Goal: Information Seeking & Learning: Check status

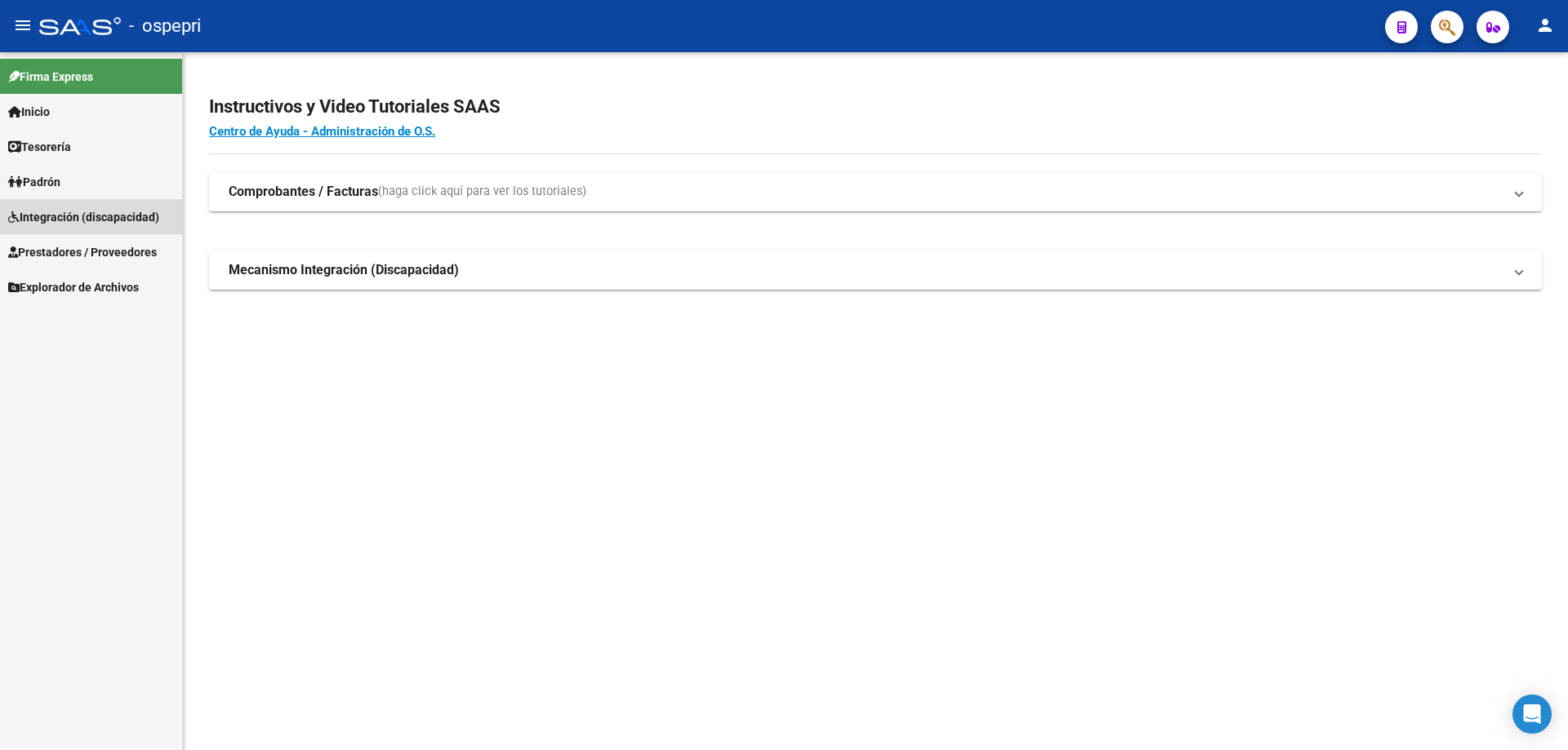
click at [65, 217] on span "Integración (discapacidad)" at bounding box center [83, 217] width 151 height 18
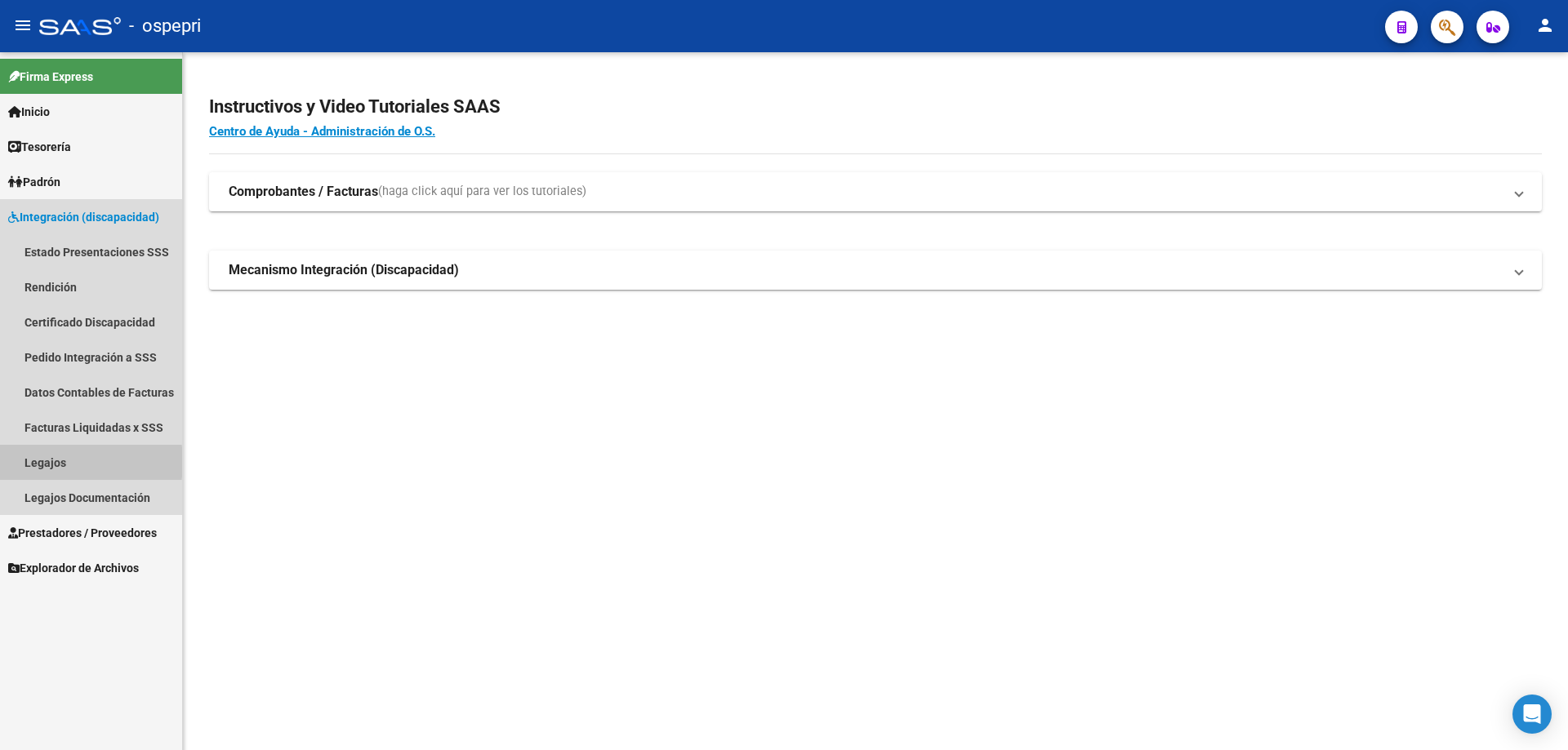
click at [43, 462] on link "Legajos" at bounding box center [90, 462] width 182 height 35
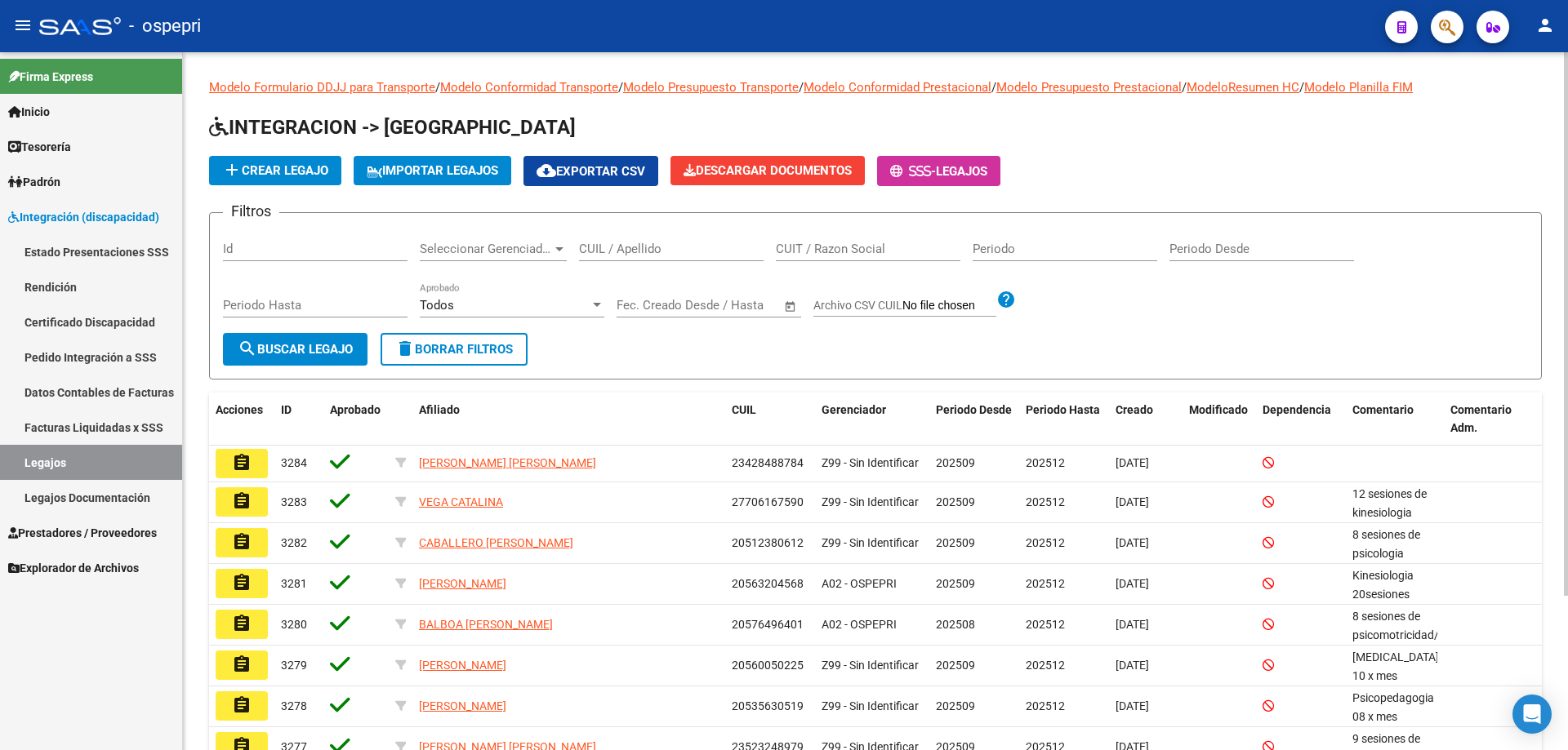
click at [595, 250] on input "CUIL / Apellido" at bounding box center [671, 248] width 185 height 15
paste input "58409604"
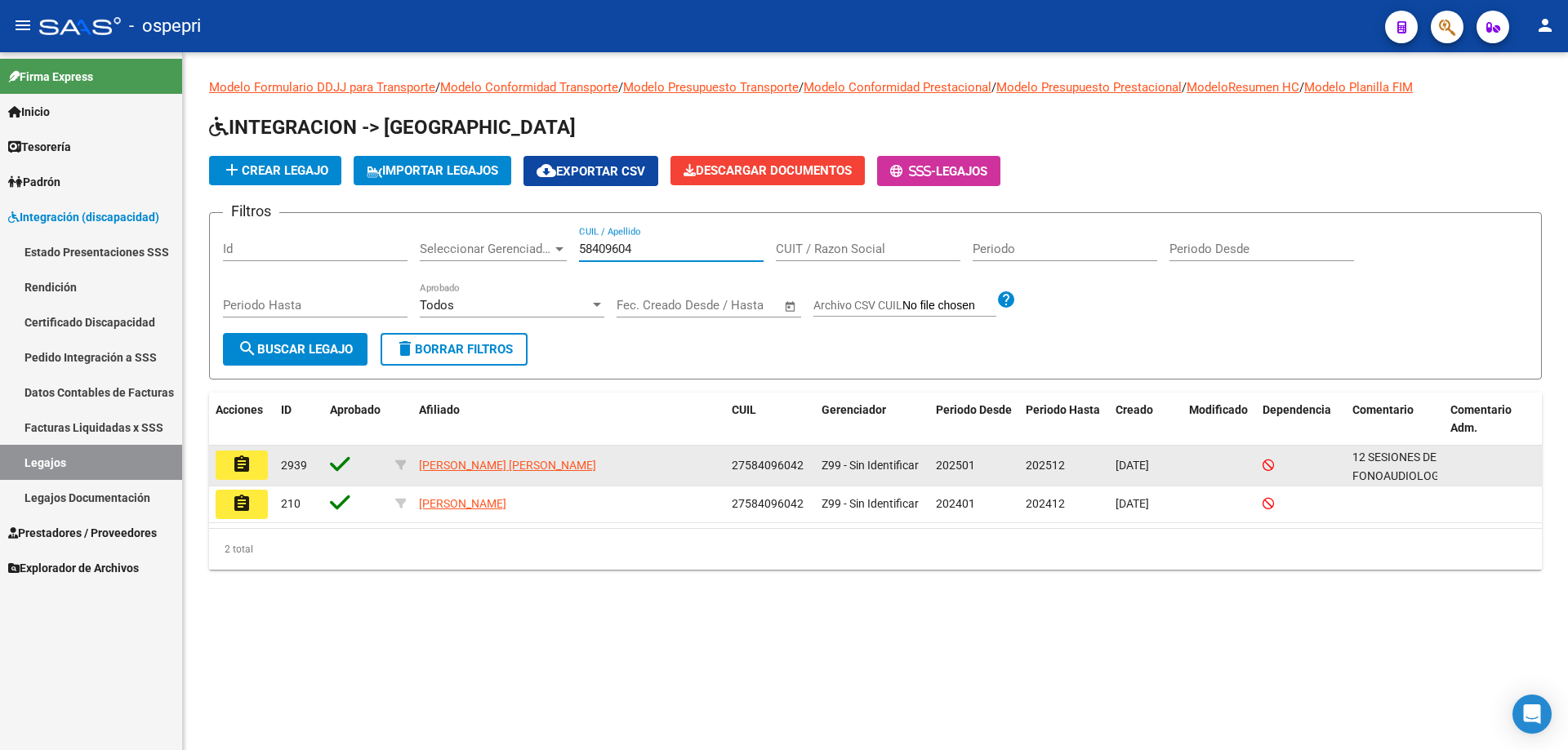
type input "58409604"
click at [258, 471] on button "assignment" at bounding box center [242, 465] width 53 height 29
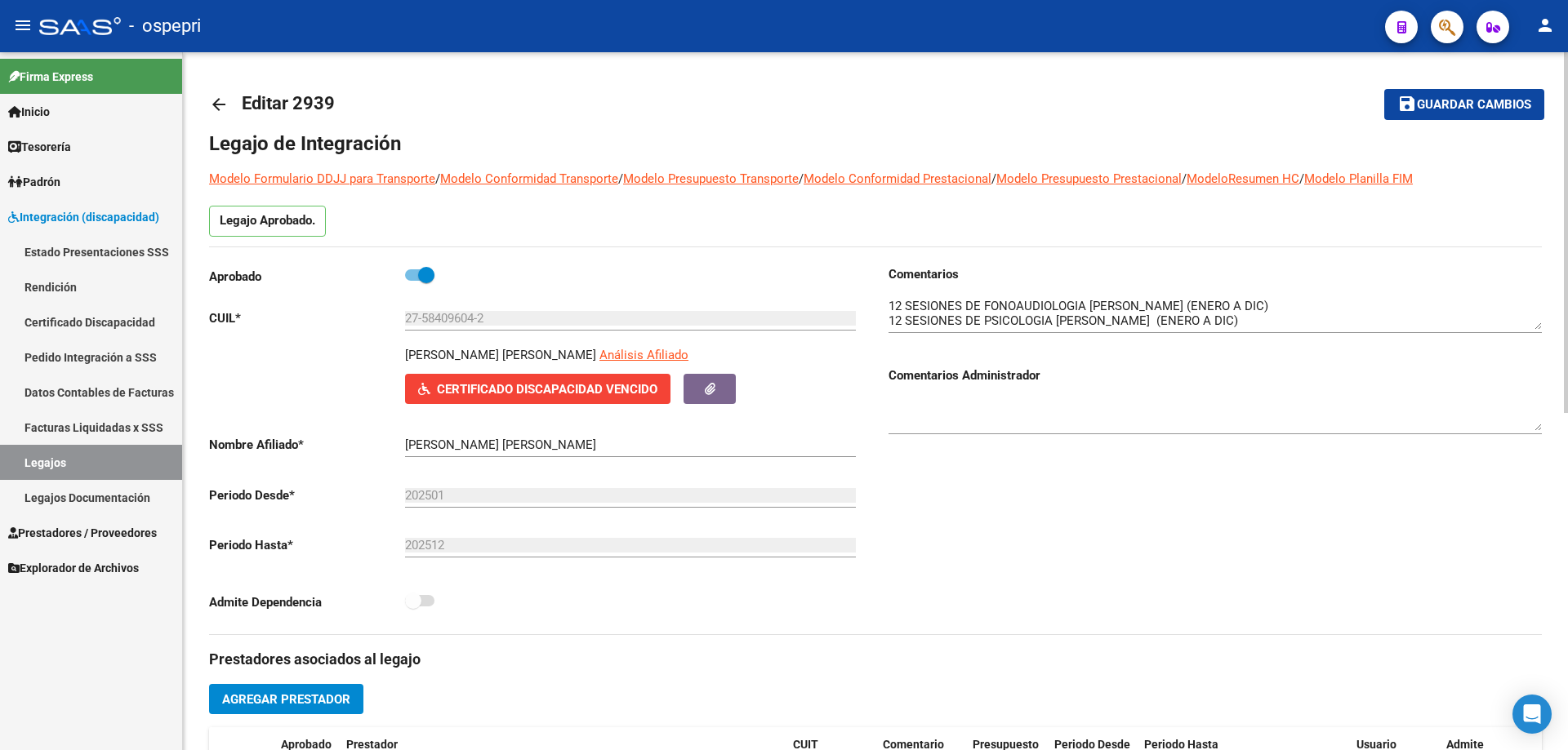
click at [525, 390] on span "Certificado Discapacidad Vencido" at bounding box center [547, 389] width 221 height 15
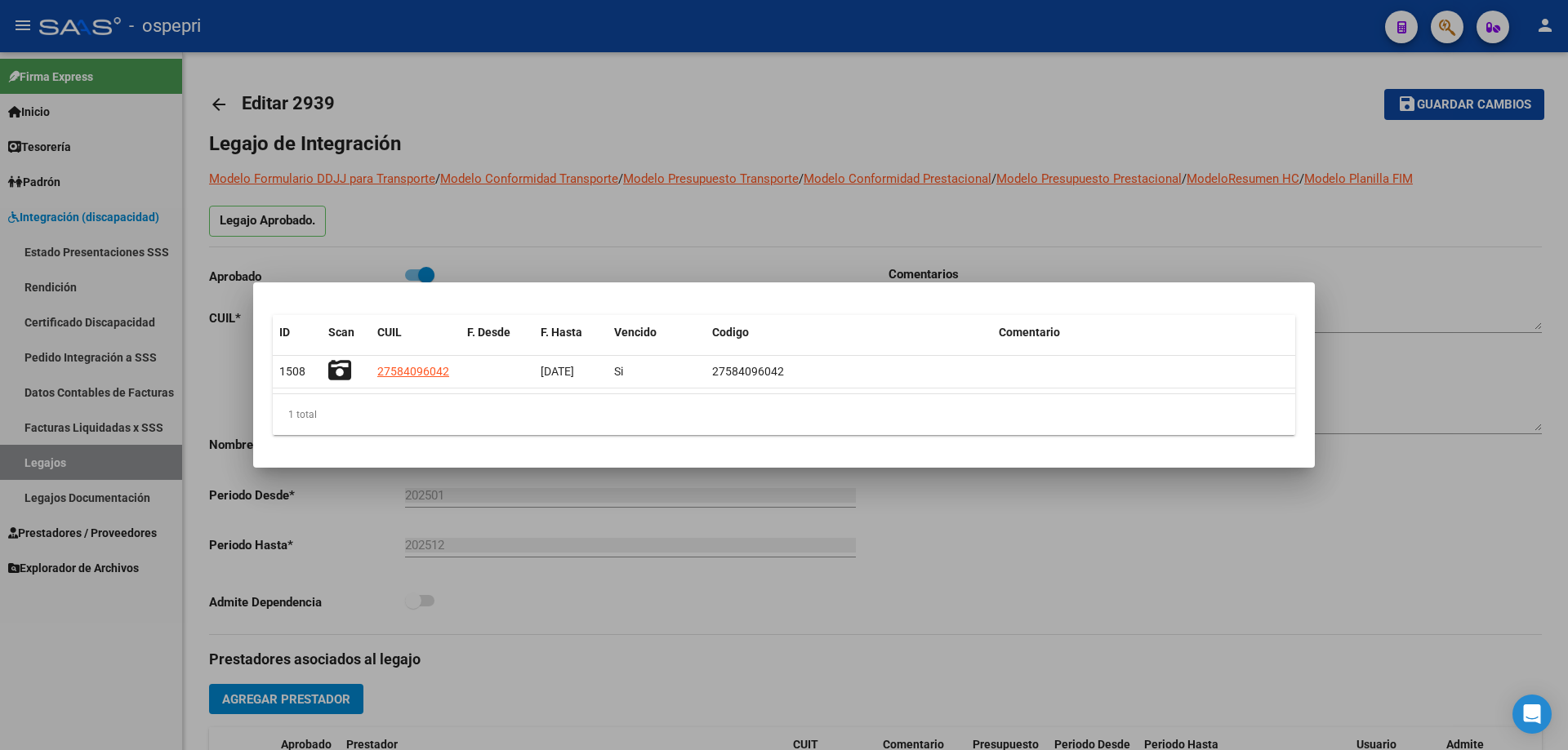
click at [1354, 248] on div at bounding box center [784, 375] width 1568 height 750
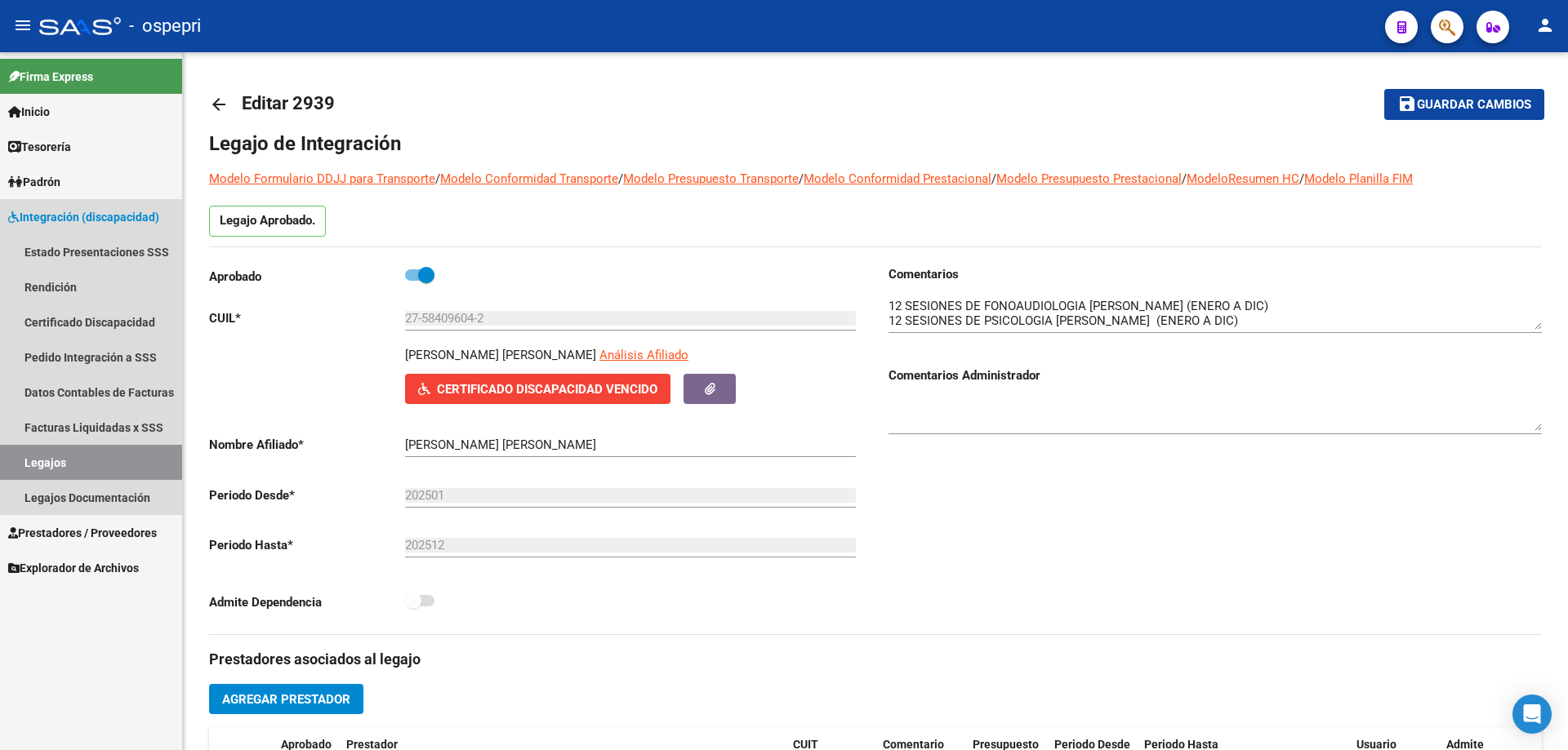
click at [71, 460] on link "Legajos" at bounding box center [90, 462] width 182 height 35
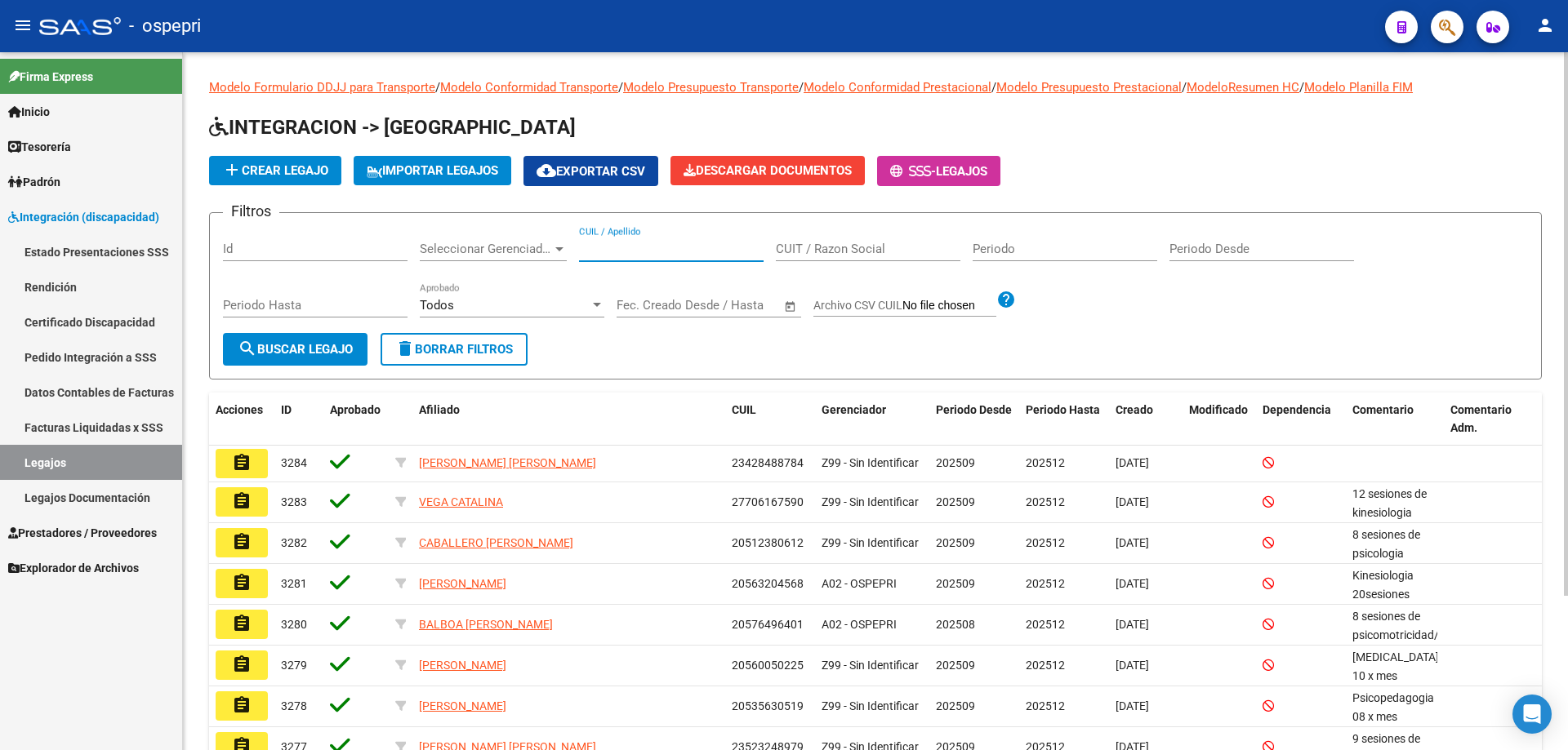
click at [635, 244] on input "CUIL / Apellido" at bounding box center [671, 248] width 185 height 15
paste input "39522341"
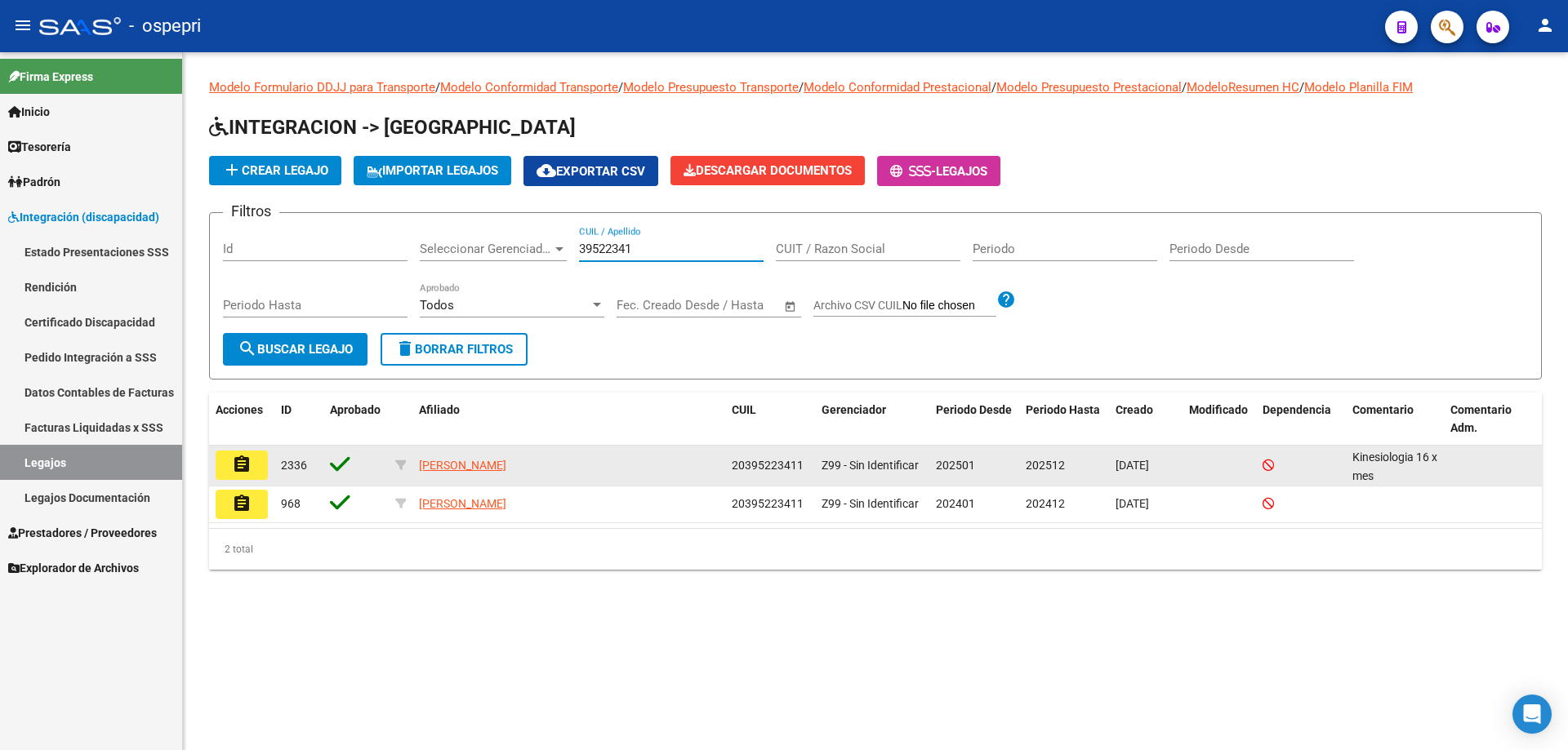
type input "39522341"
click at [256, 463] on button "assignment" at bounding box center [242, 465] width 53 height 29
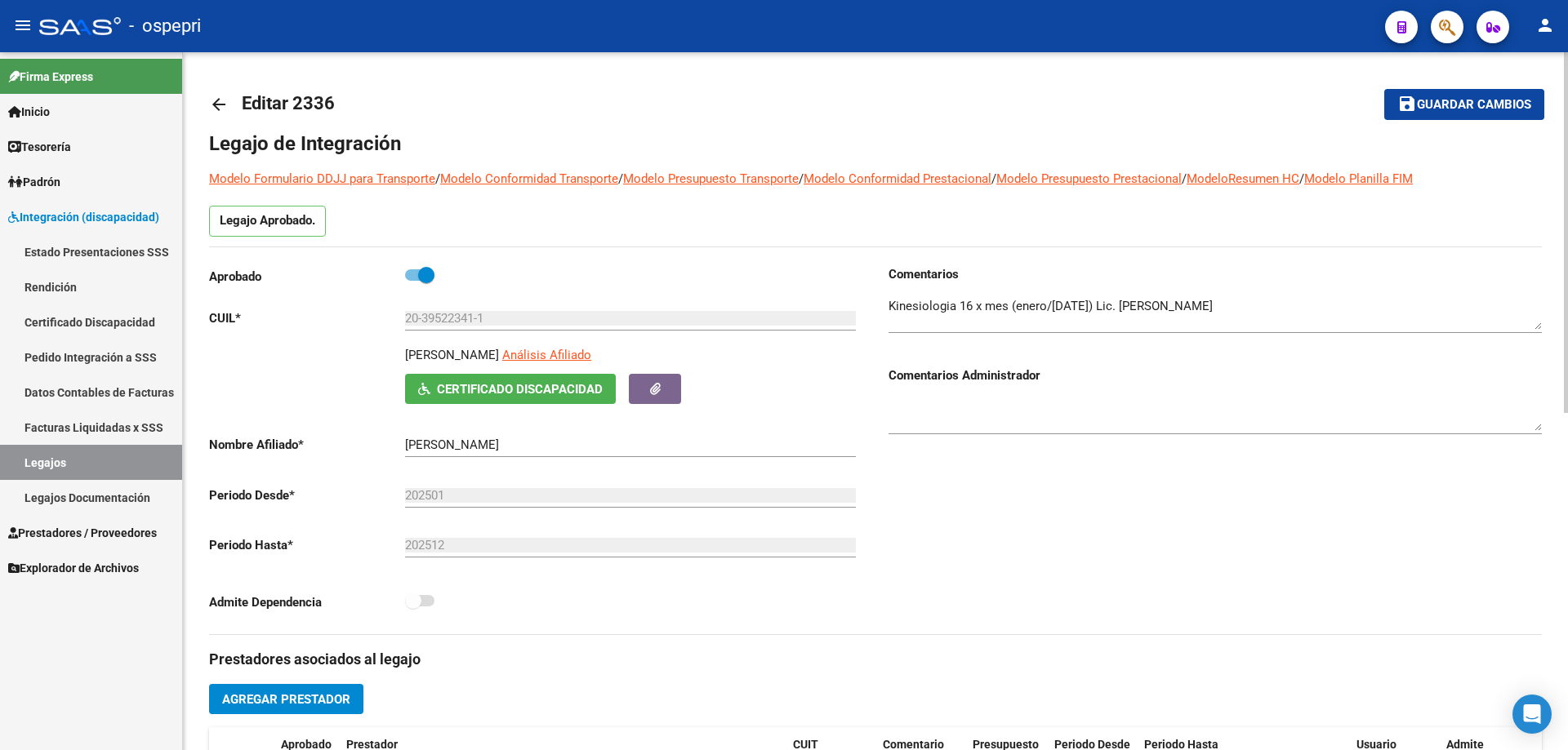
click at [47, 460] on link "Legajos" at bounding box center [90, 462] width 182 height 35
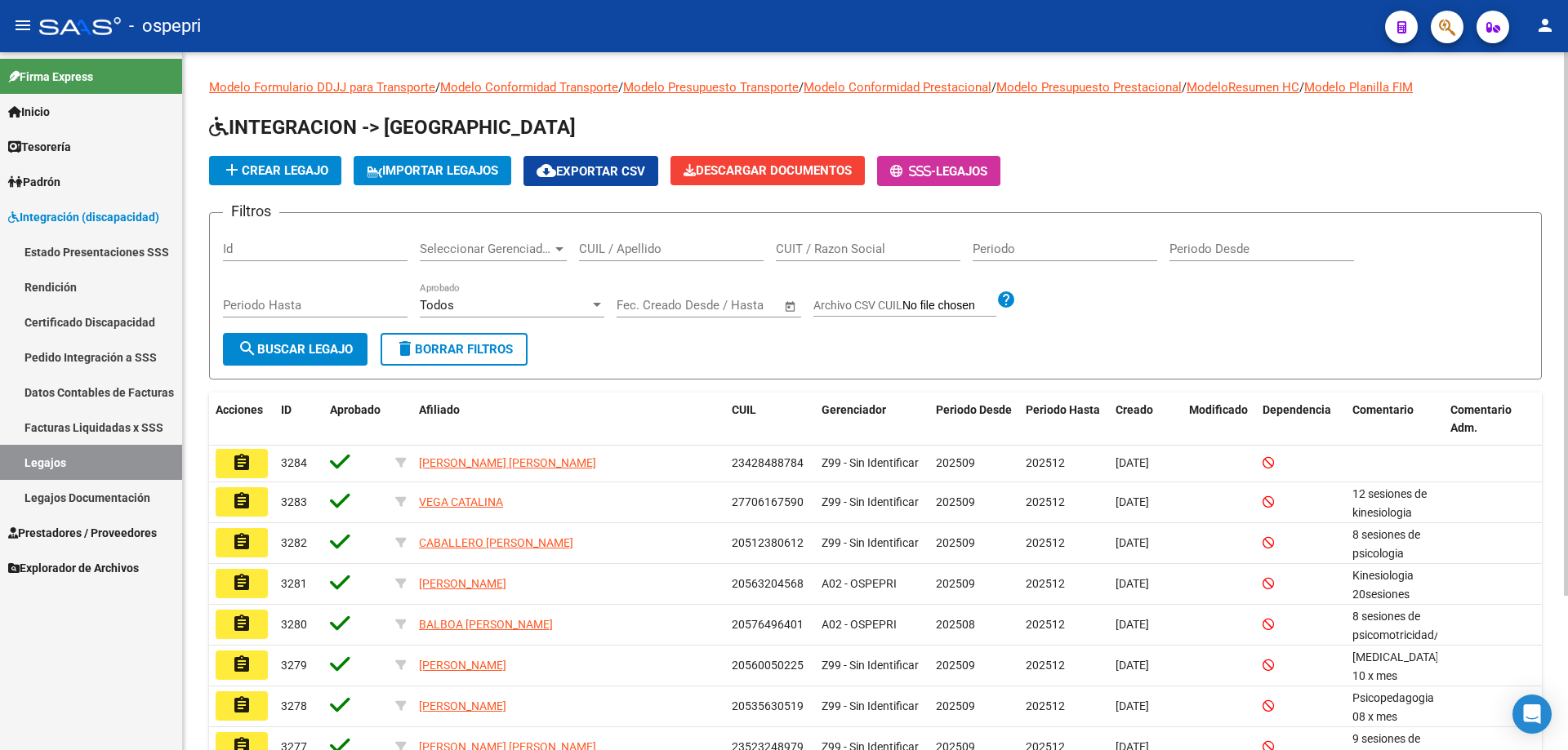
click at [596, 248] on input "CUIL / Apellido" at bounding box center [671, 248] width 185 height 15
paste input "57444978"
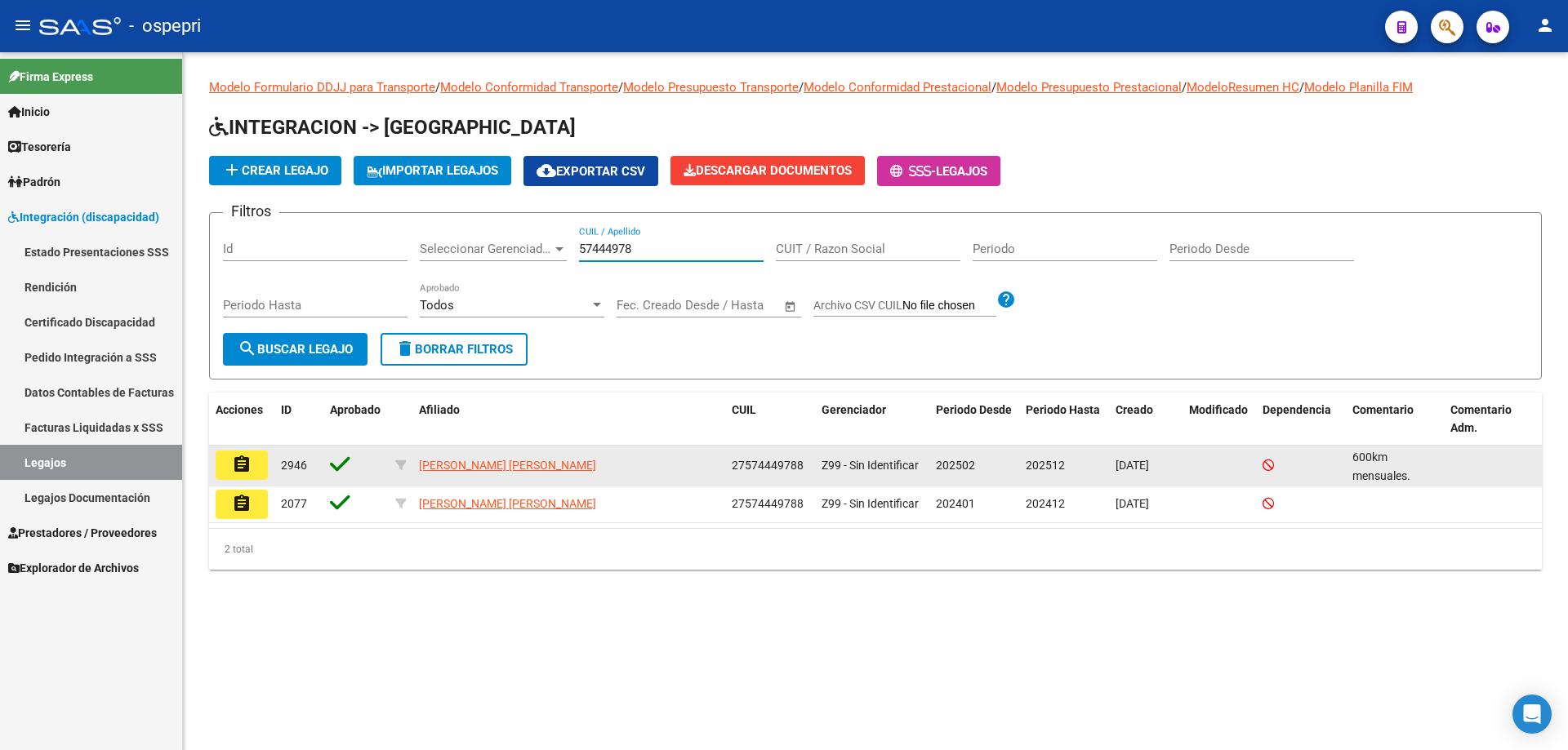
type input "57444978"
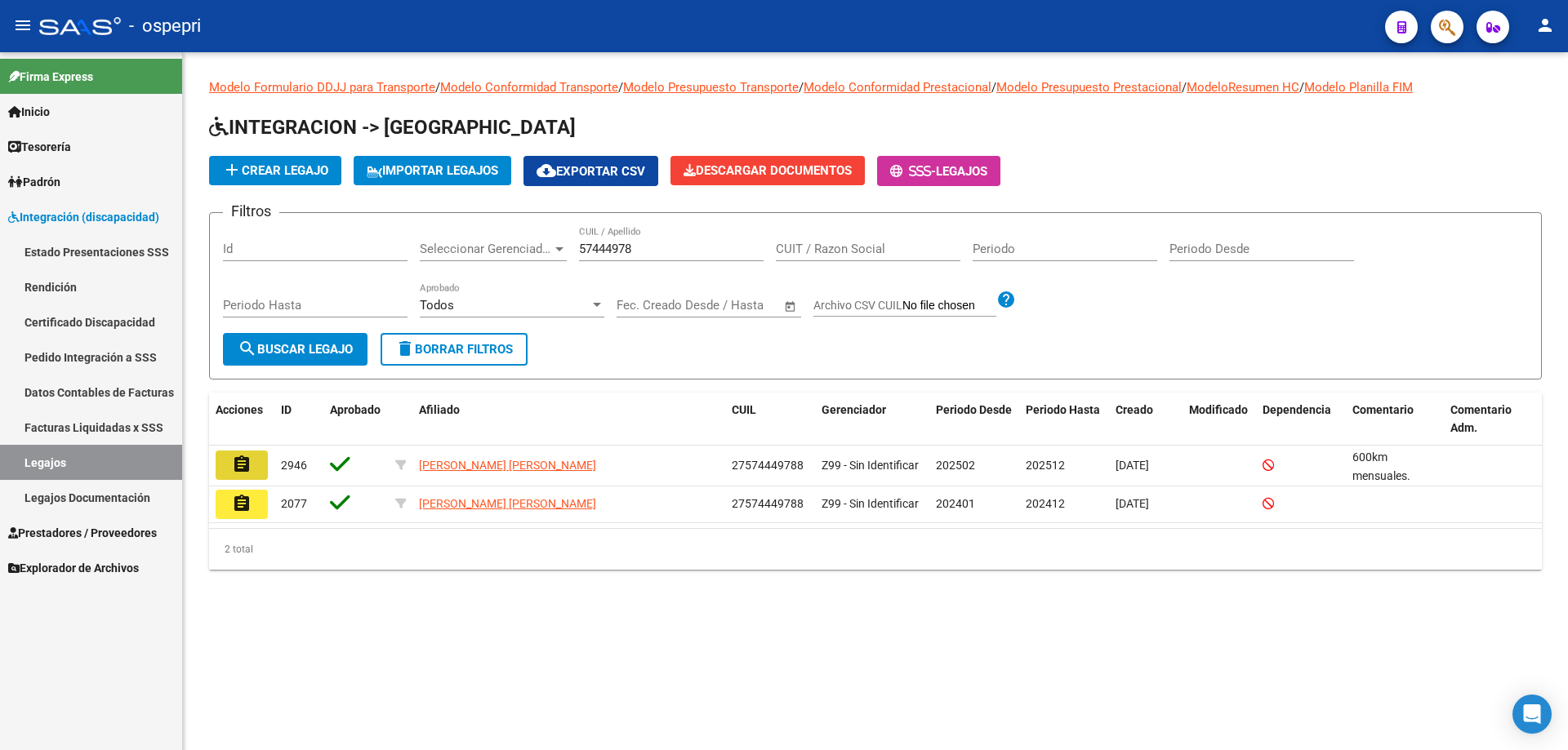
click at [258, 465] on button "assignment" at bounding box center [242, 465] width 53 height 29
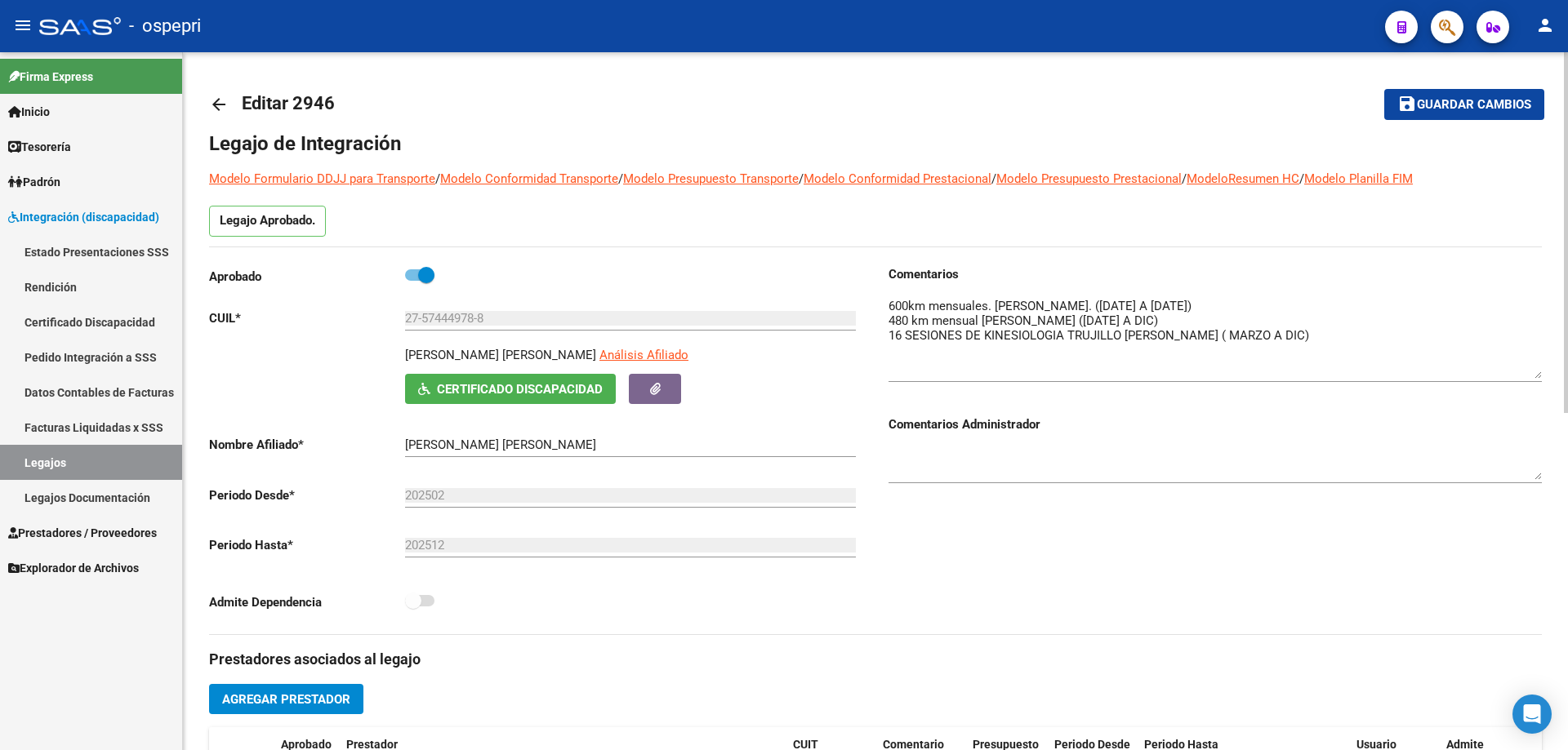
drag, startPoint x: 1532, startPoint y: 318, endPoint x: 1533, endPoint y: 367, distance: 49.0
click at [1533, 367] on textarea at bounding box center [1215, 339] width 654 height 82
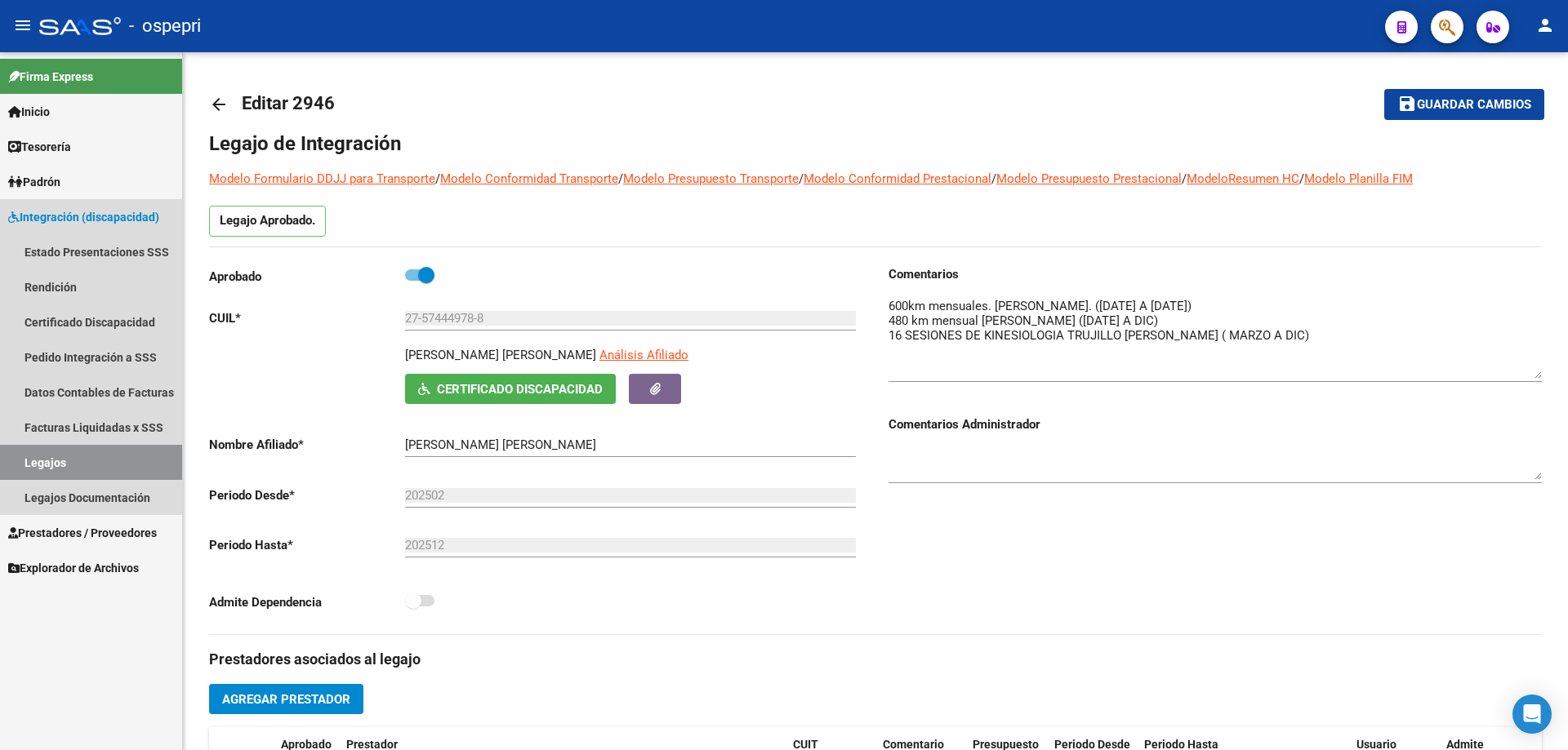
click at [53, 459] on link "Legajos" at bounding box center [90, 462] width 182 height 35
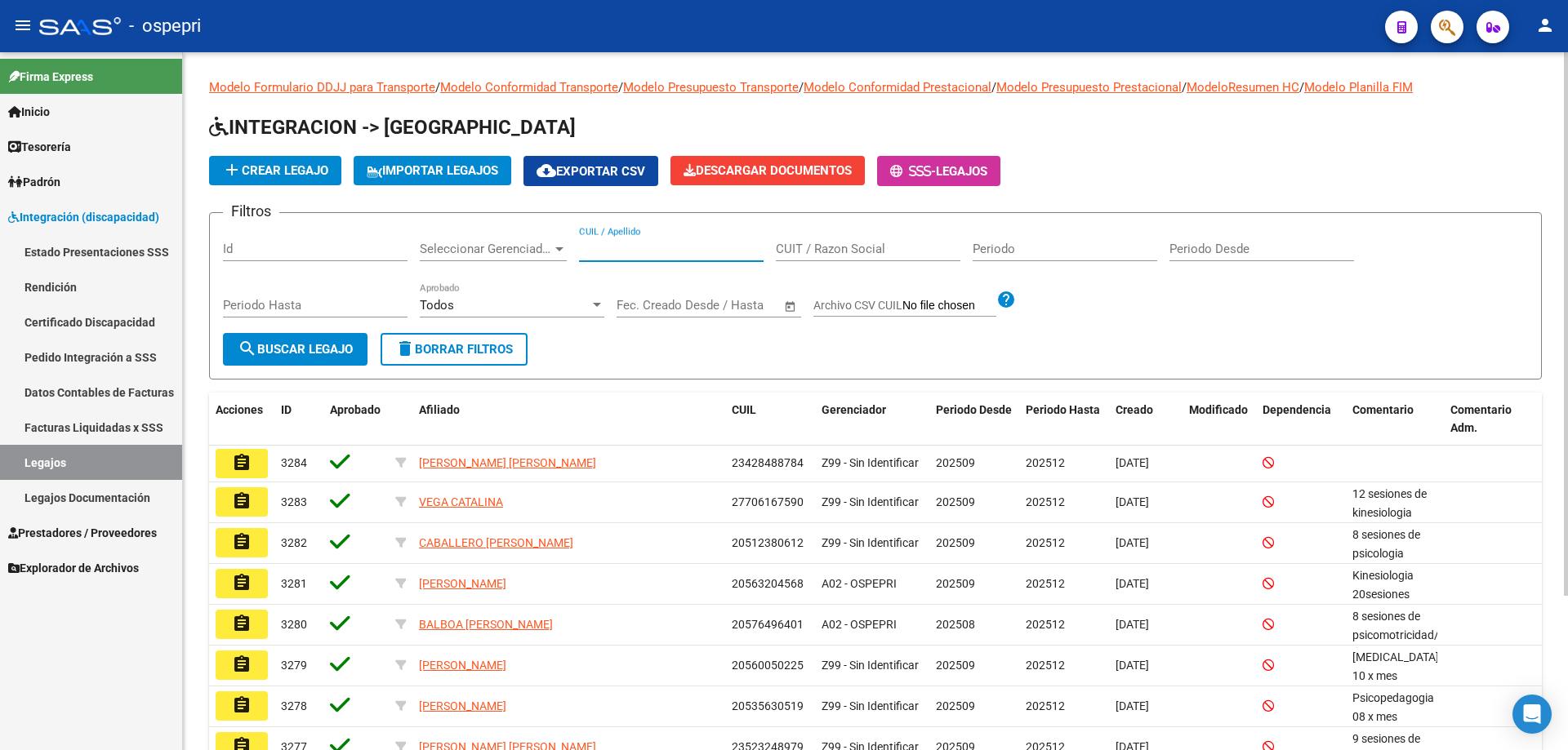
click at [595, 249] on input "CUIL / Apellido" at bounding box center [671, 248] width 185 height 15
paste input "48487662"
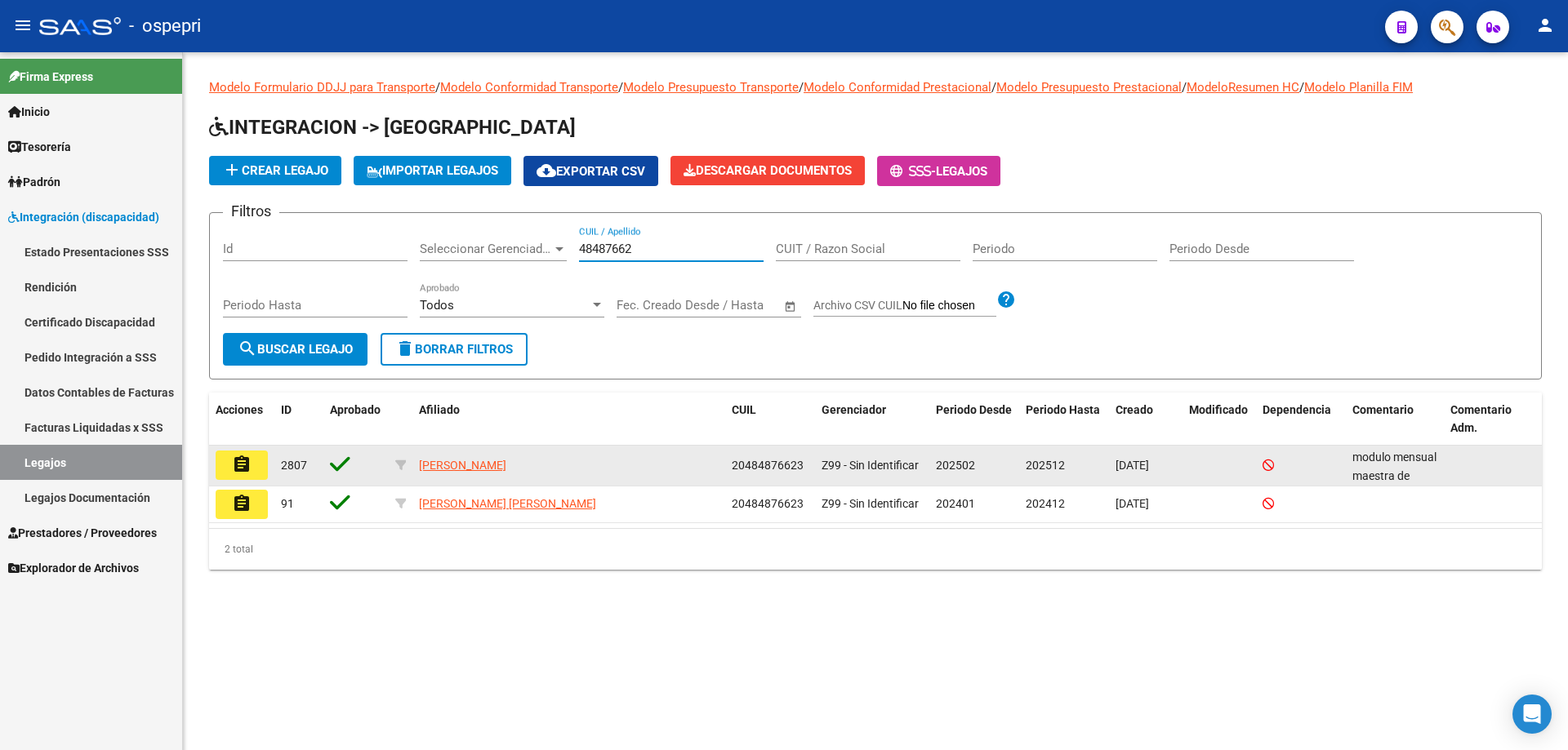
type input "48487662"
click at [260, 471] on button "assignment" at bounding box center [242, 465] width 53 height 29
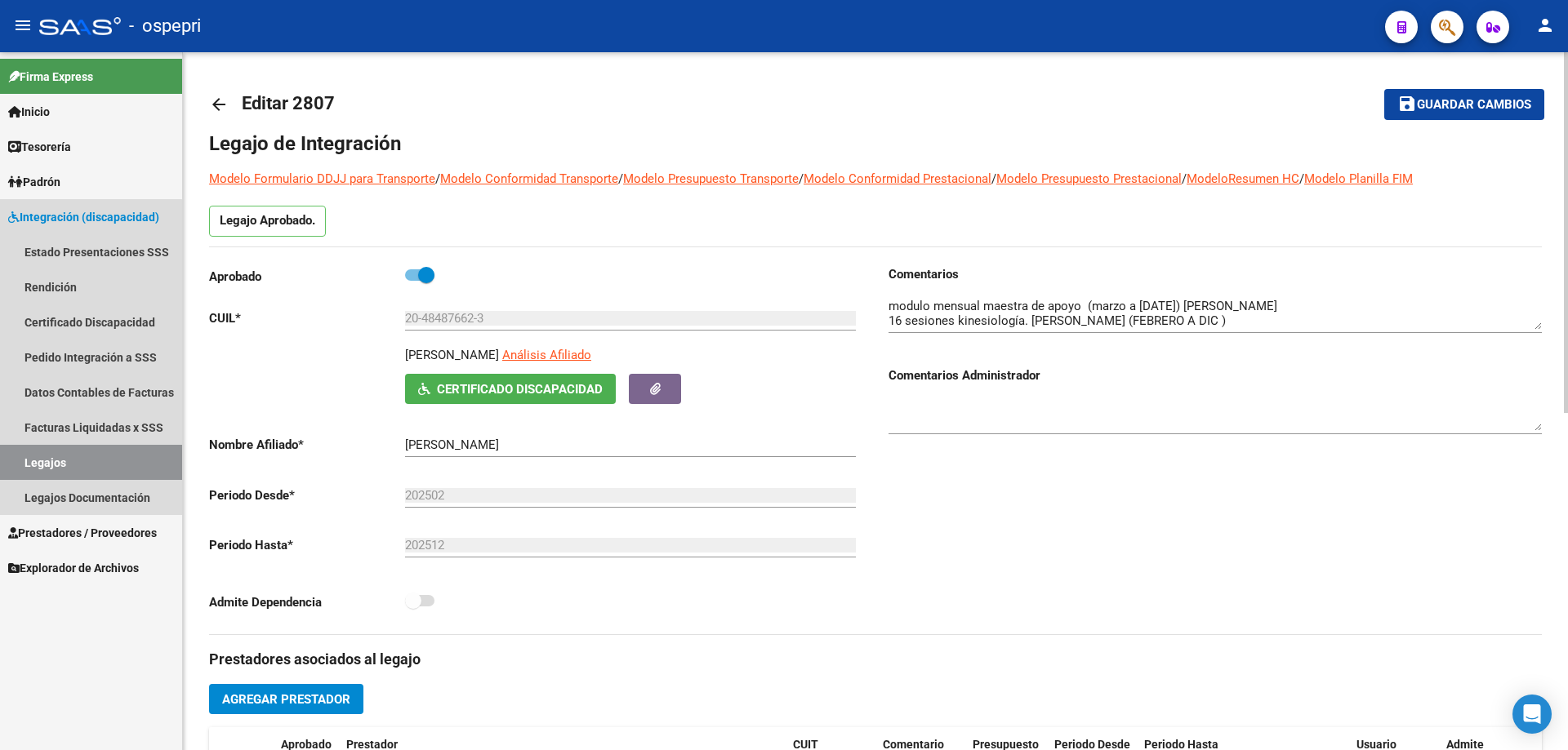
click at [53, 462] on link "Legajos" at bounding box center [90, 462] width 182 height 35
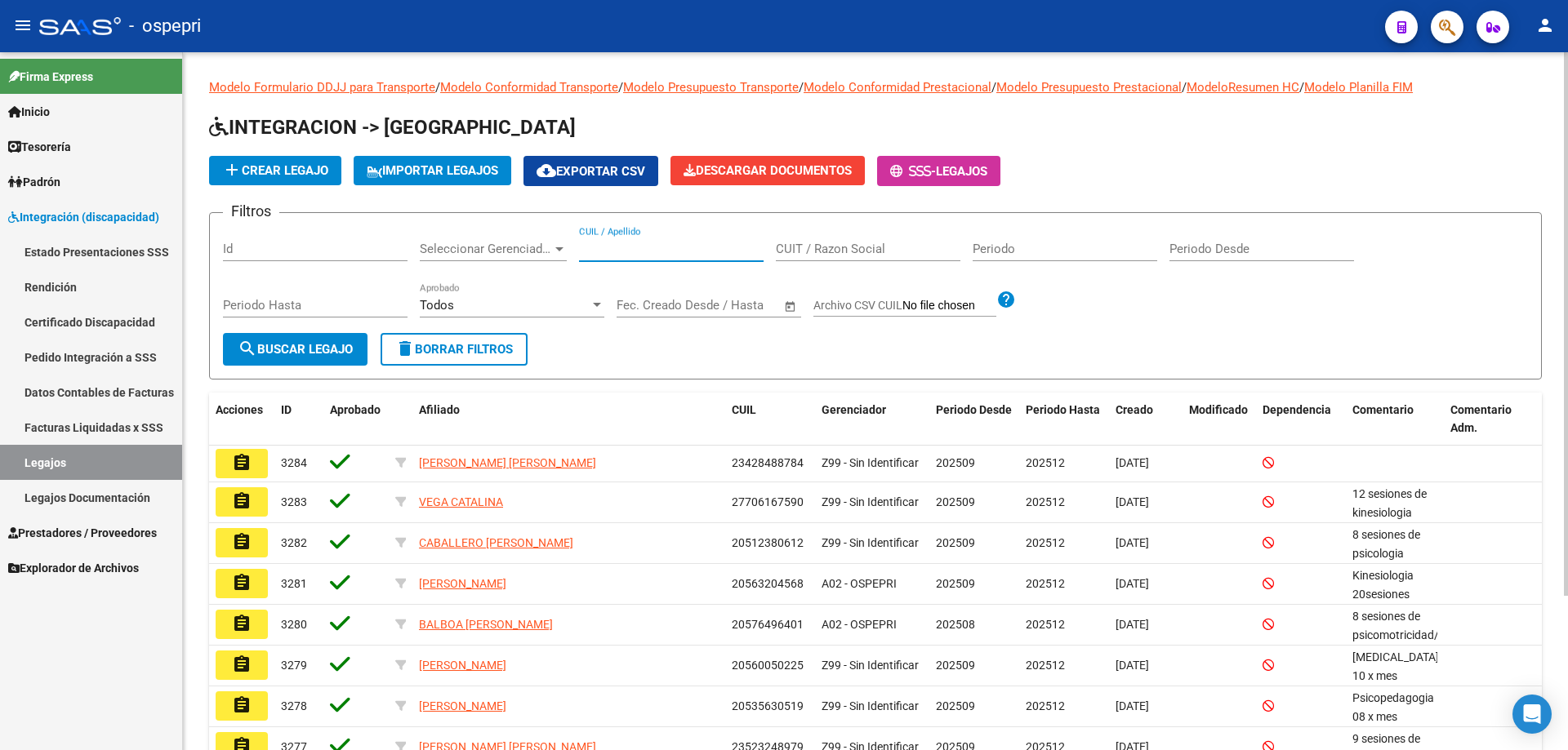
click at [591, 246] on input "CUIL / Apellido" at bounding box center [671, 248] width 185 height 15
paste input "57445168"
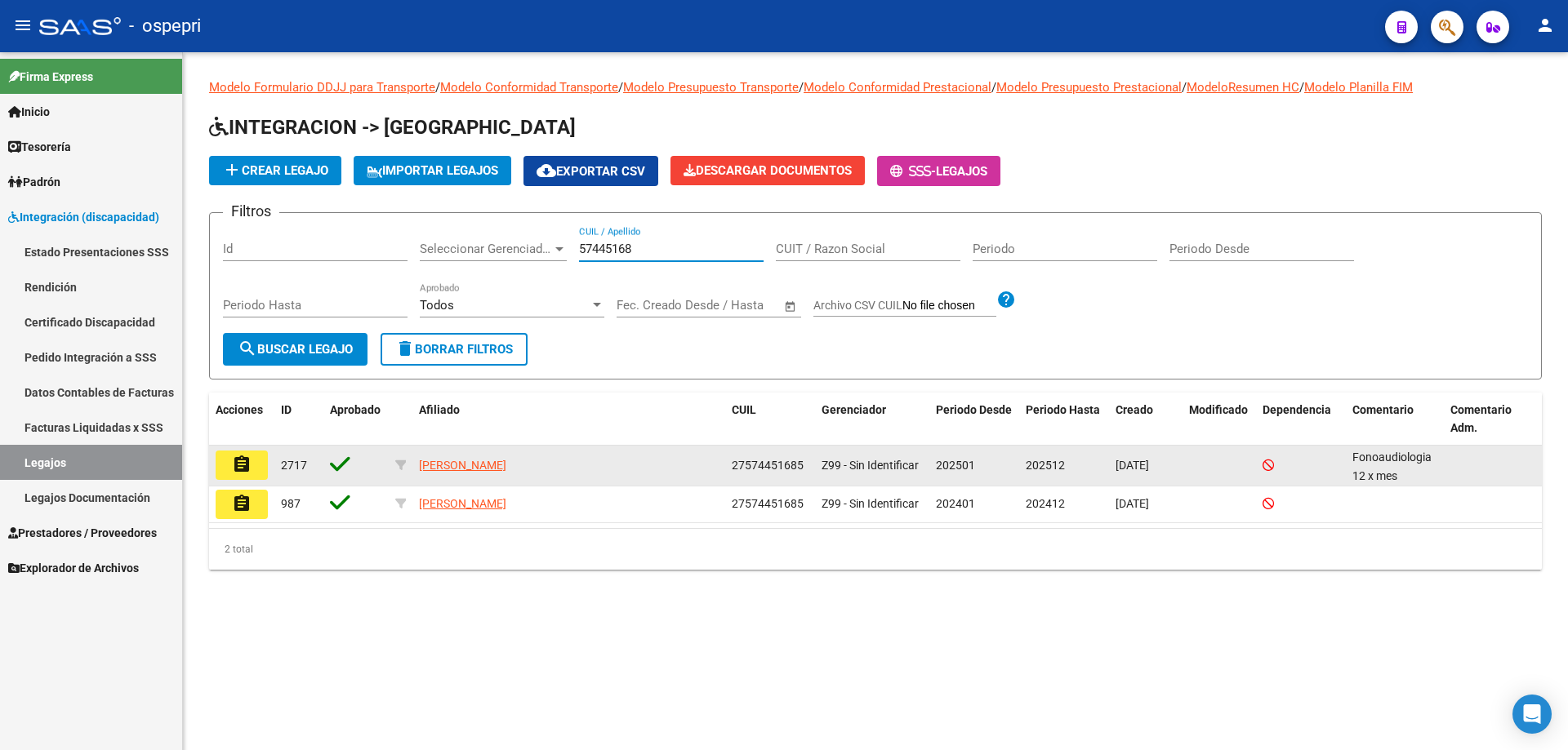
type input "57445168"
click at [257, 470] on button "assignment" at bounding box center [242, 465] width 53 height 29
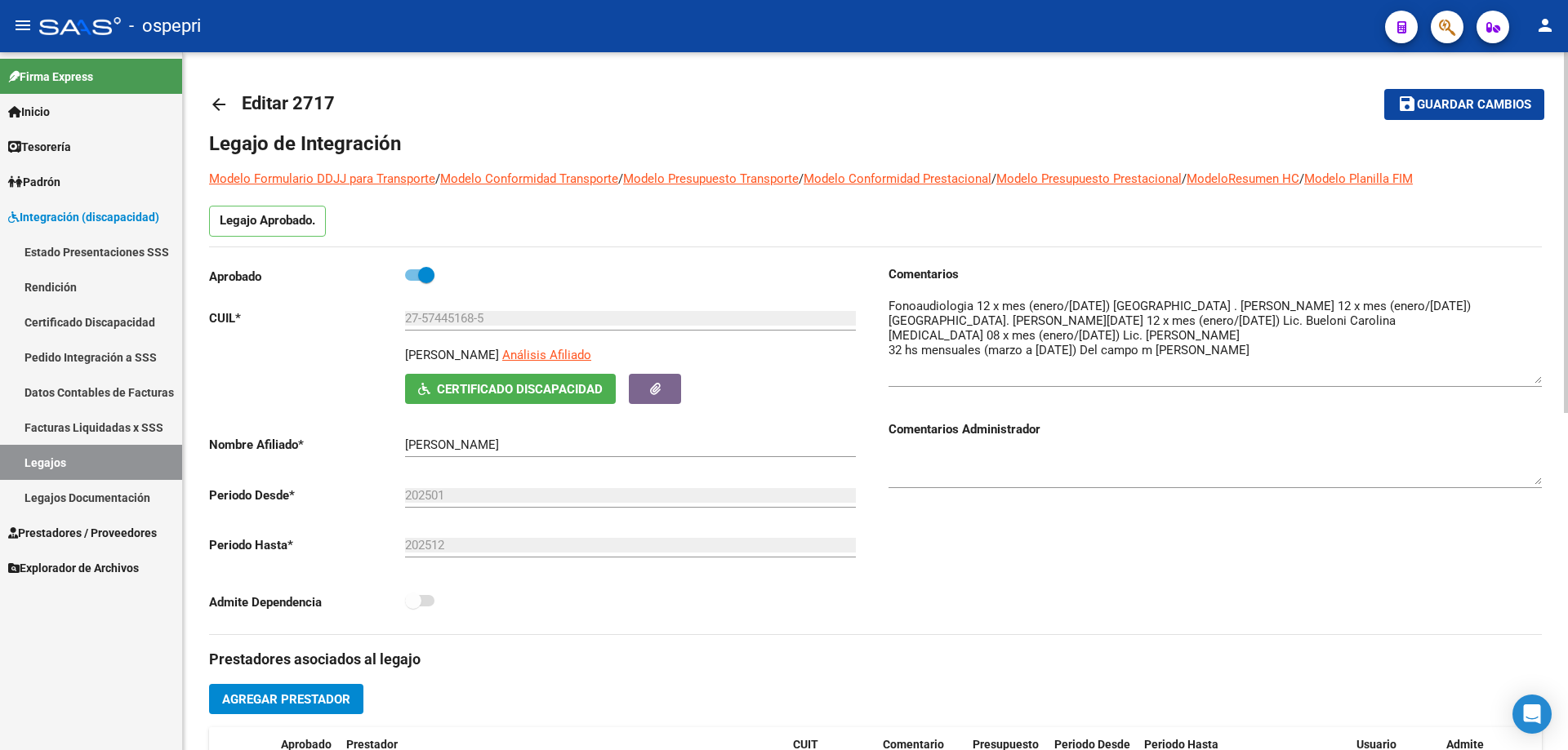
drag, startPoint x: 1533, startPoint y: 320, endPoint x: 1552, endPoint y: 374, distance: 57.2
click at [1552, 374] on div "arrow_back Editar 2717 save Guardar cambios Legajo de Integración Modelo Formul…" at bounding box center [875, 728] width 1385 height 1351
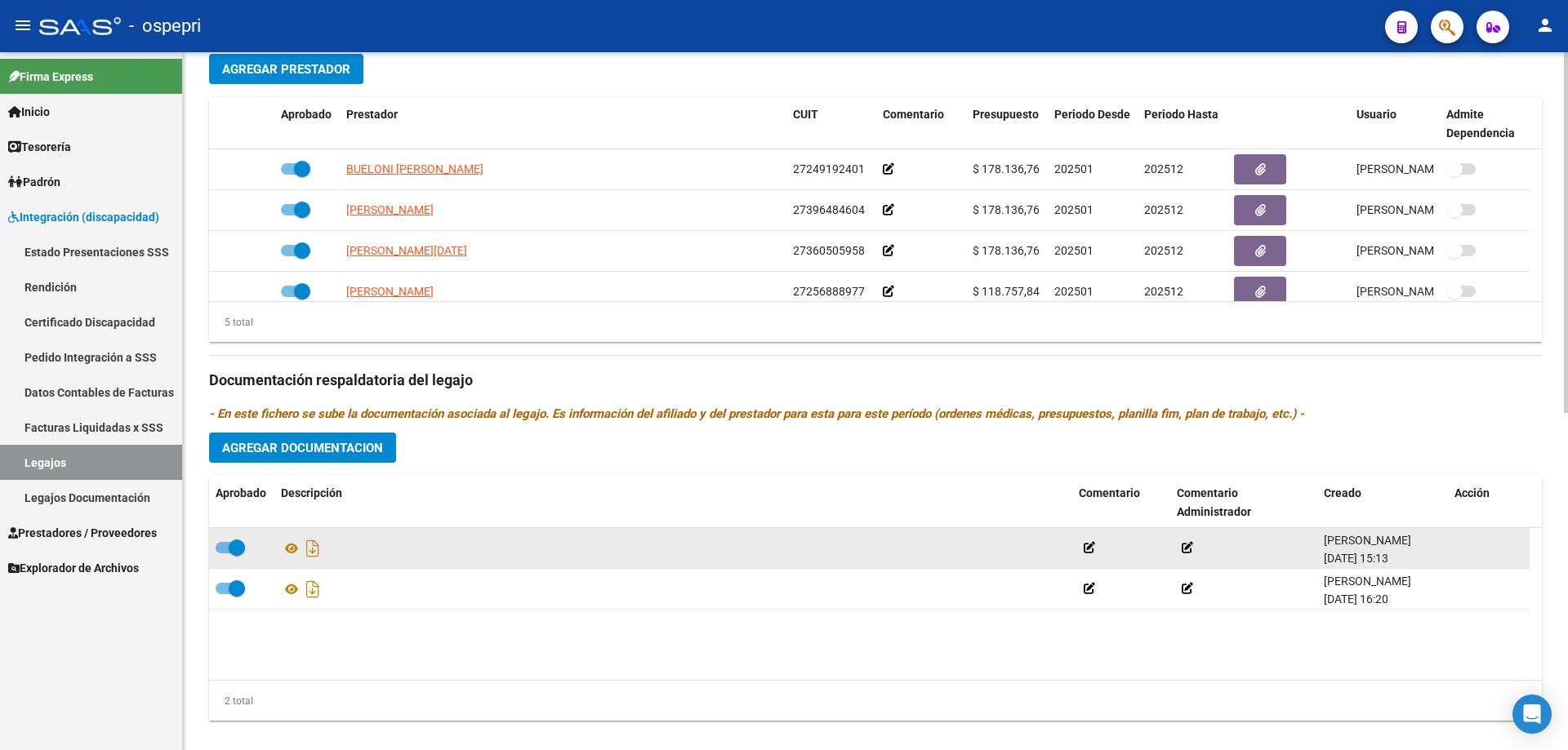
scroll to position [654, 0]
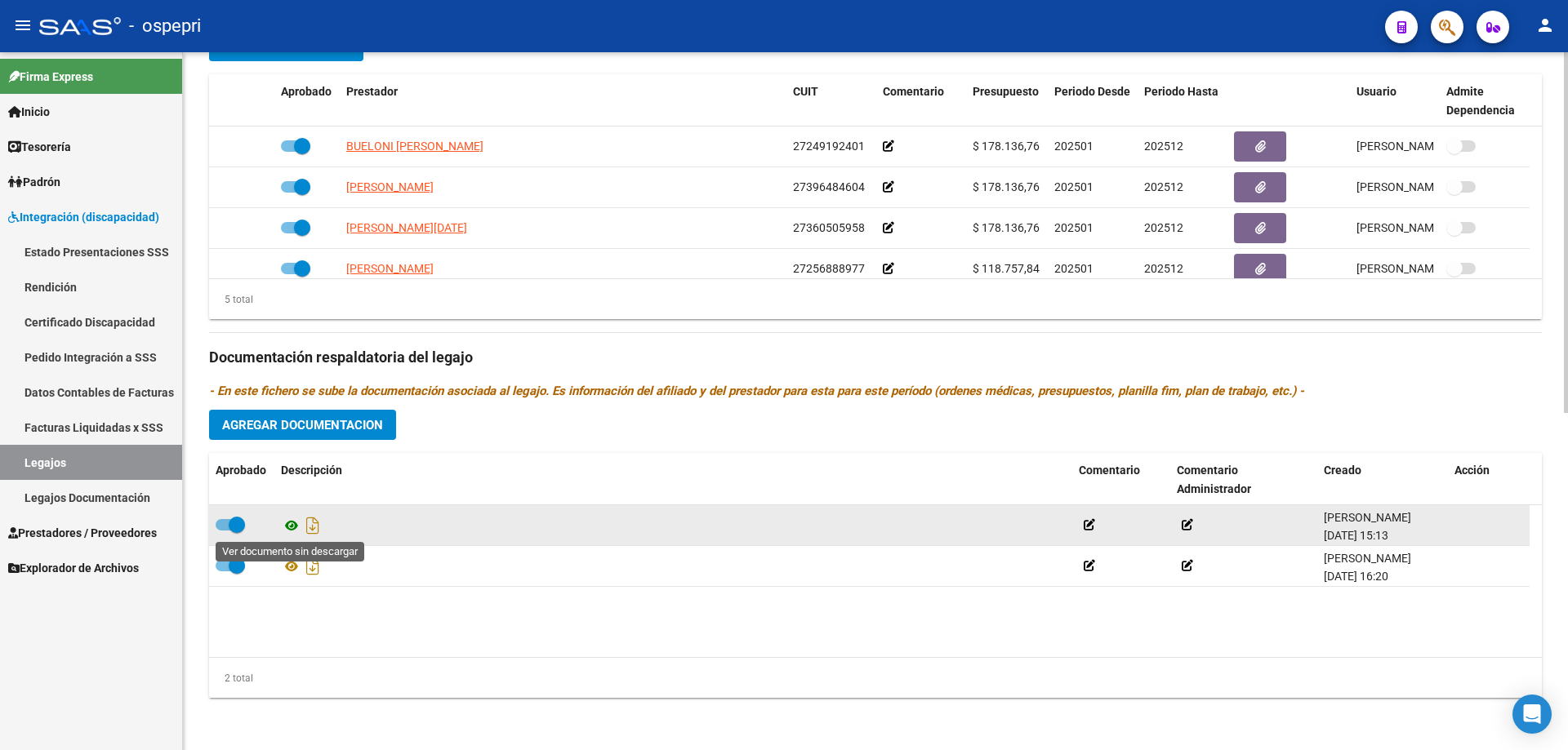
click at [292, 523] on icon at bounding box center [292, 526] width 21 height 19
